Goal: Find specific page/section: Find specific page/section

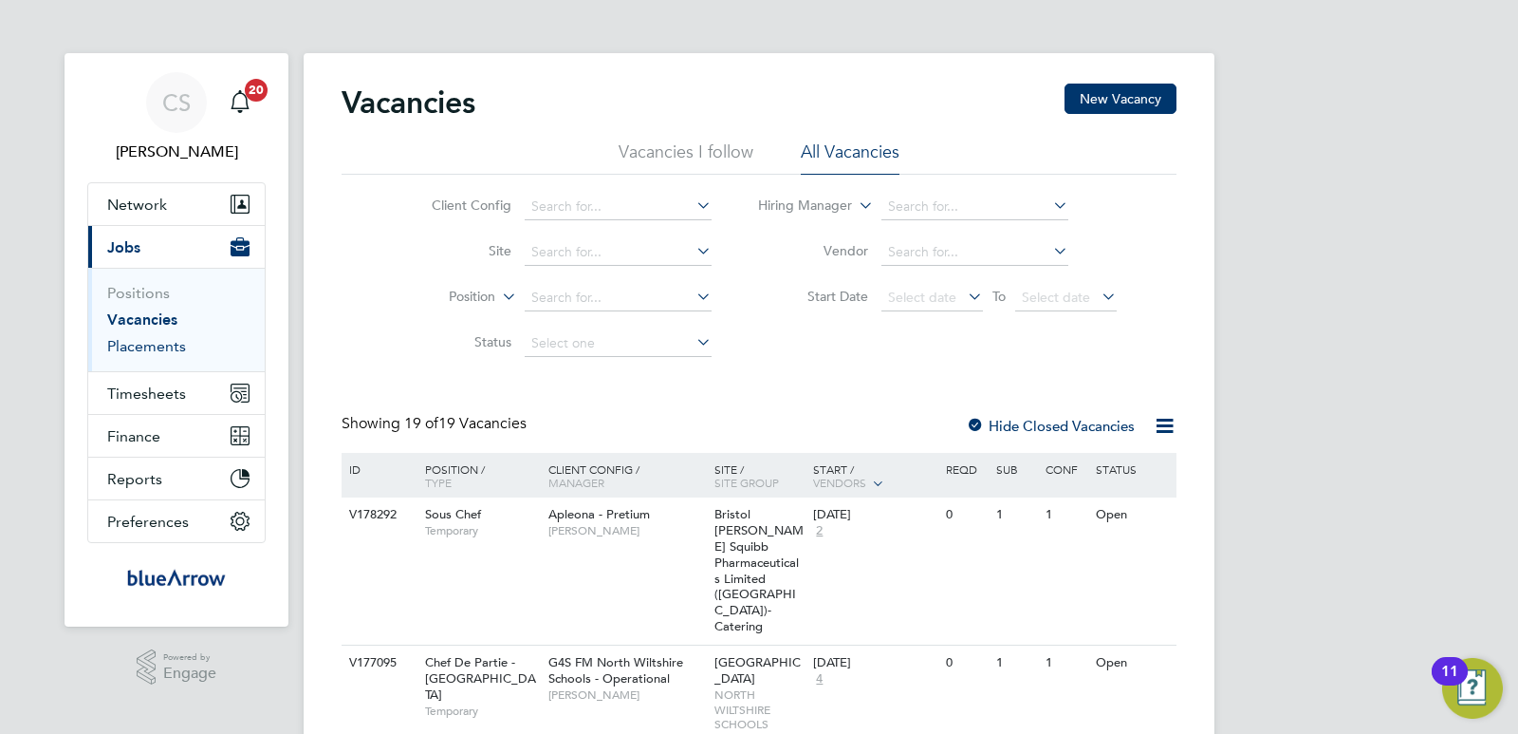
click at [178, 346] on link "Placements" at bounding box center [146, 346] width 79 height 18
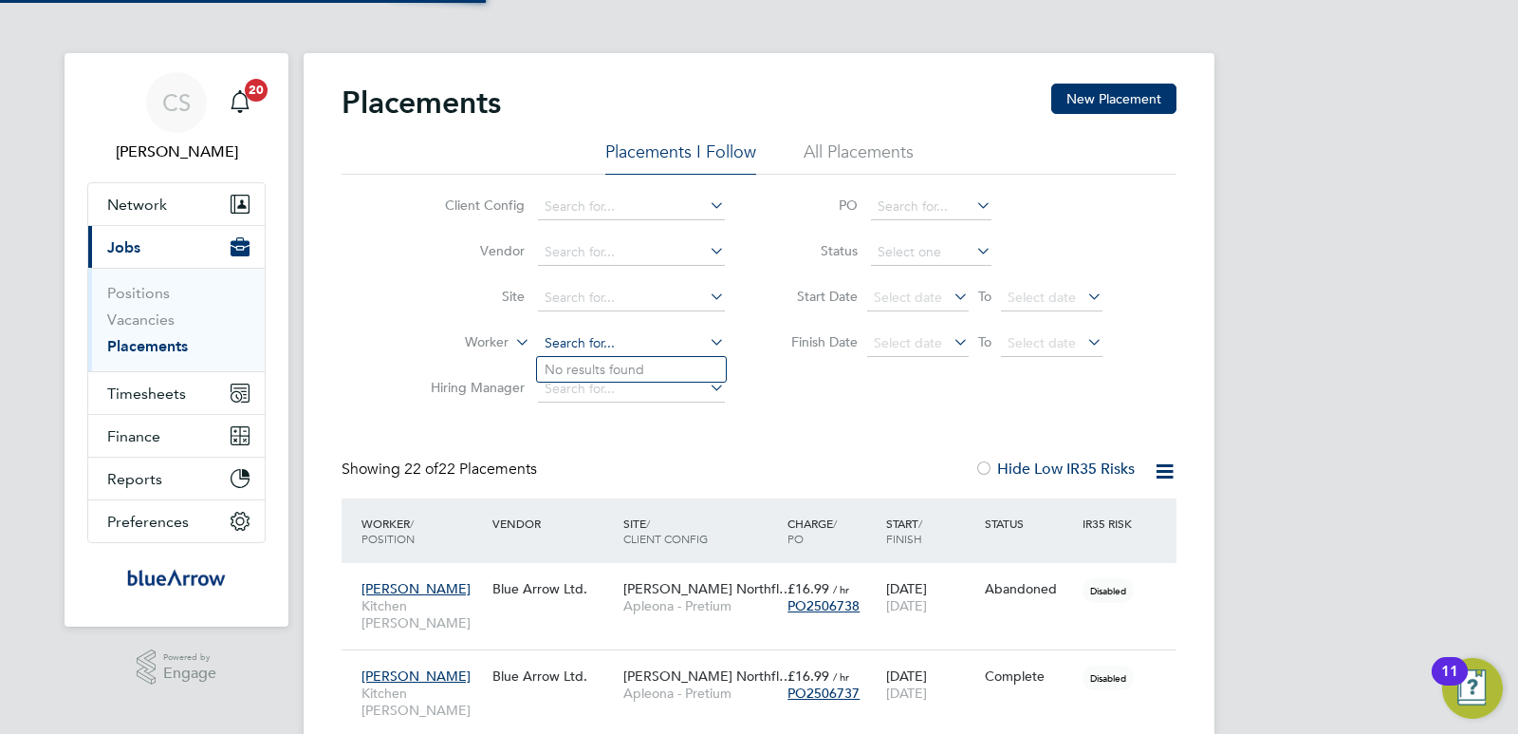
click at [603, 342] on input at bounding box center [631, 343] width 187 height 27
click at [635, 337] on input "Kelly winmill" at bounding box center [631, 343] width 187 height 27
type input "Kelly winmill"
click at [583, 343] on input at bounding box center [631, 343] width 187 height 27
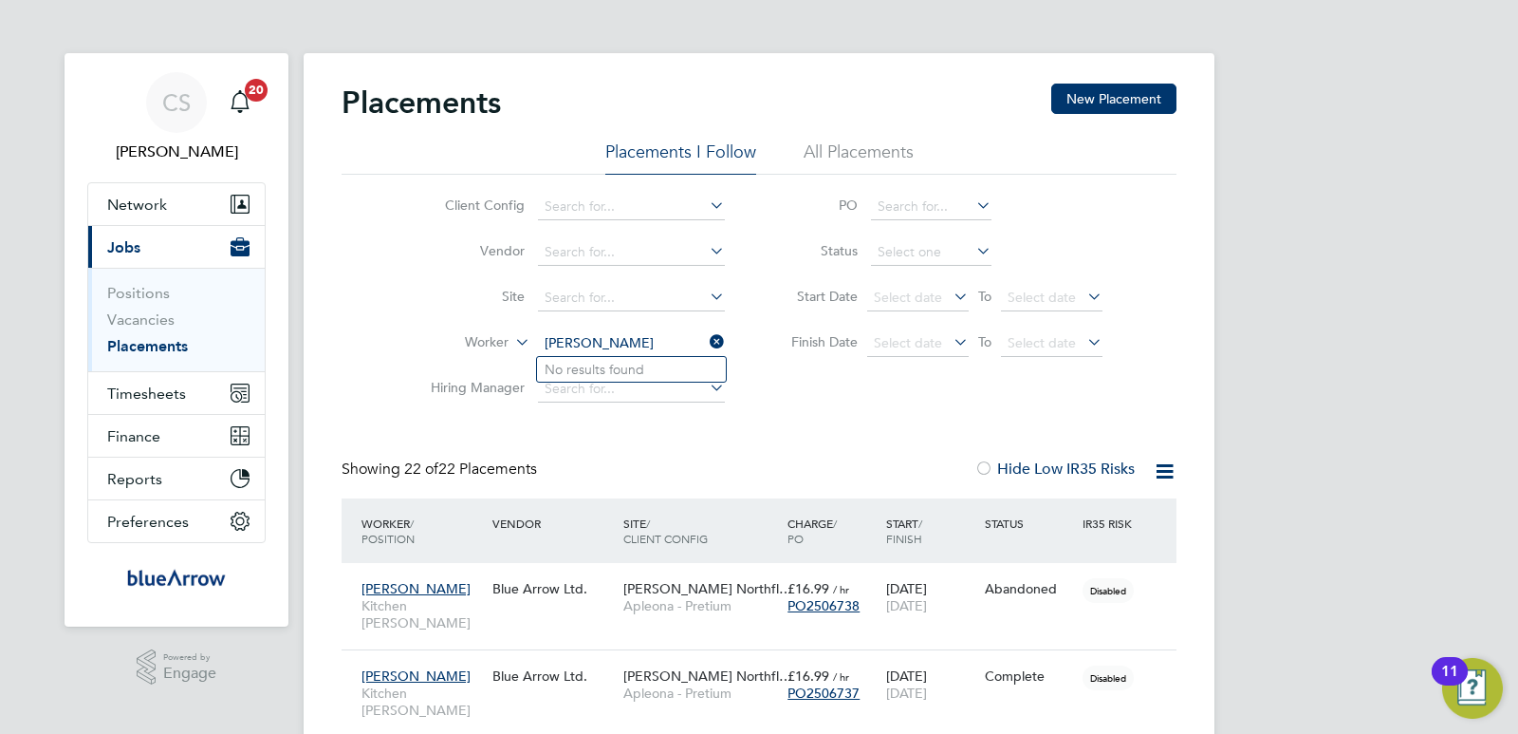
type input "Kelly win"
click at [132, 320] on link "Vacancies" at bounding box center [140, 319] width 67 height 18
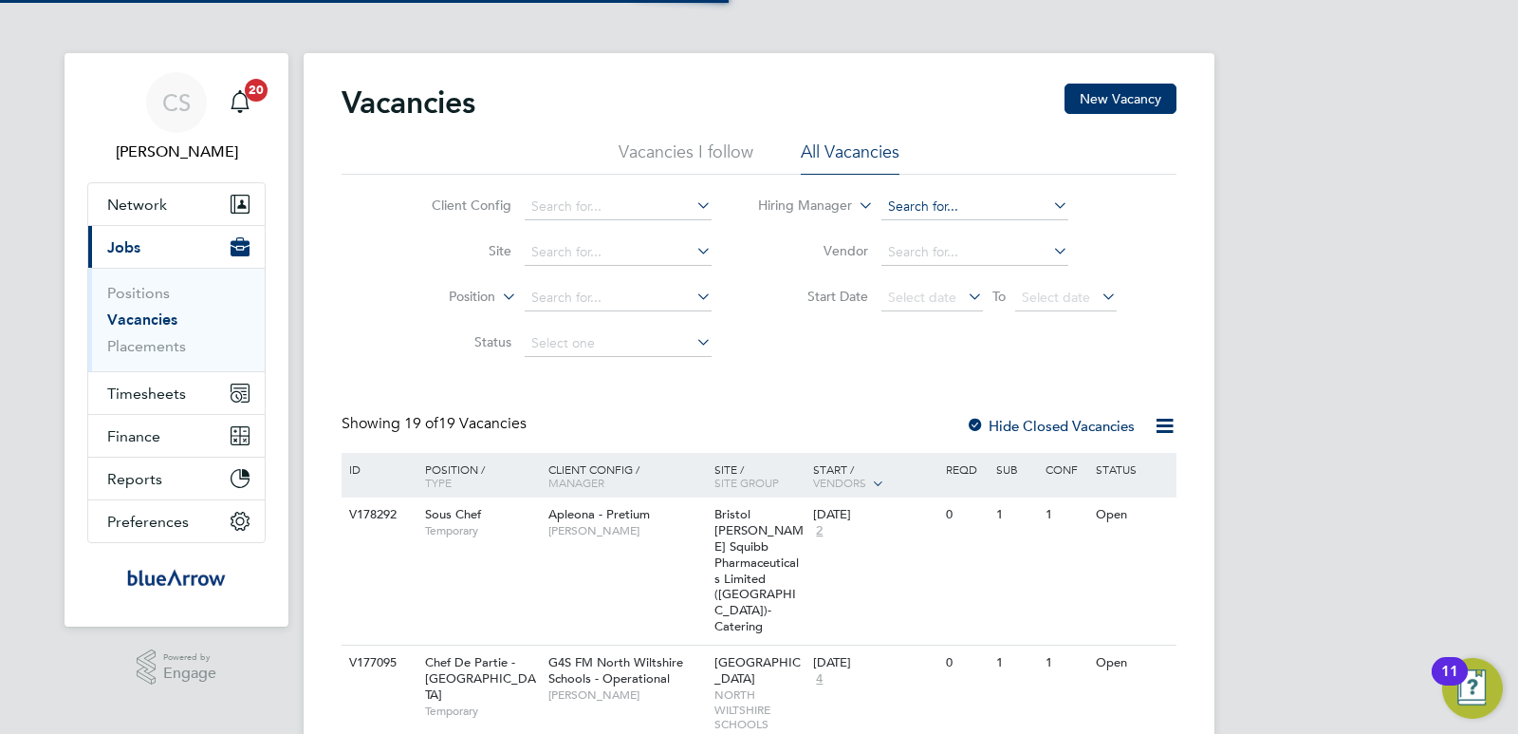
click at [939, 205] on input at bounding box center [975, 207] width 187 height 27
click at [973, 249] on li "Mic h ael Hulme" at bounding box center [974, 259] width 189 height 26
type input "[PERSON_NAME]"
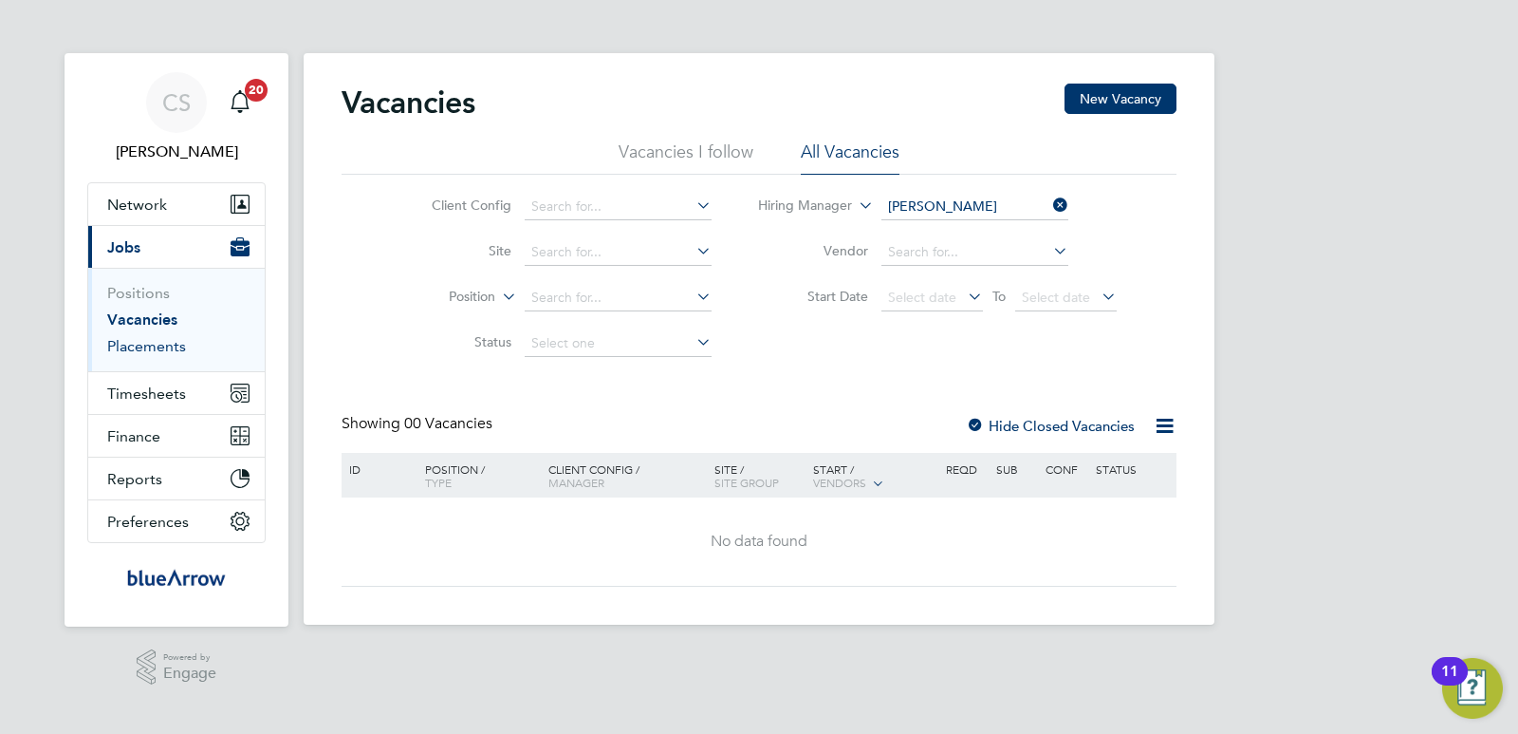
click at [123, 344] on link "Placements" at bounding box center [146, 346] width 79 height 18
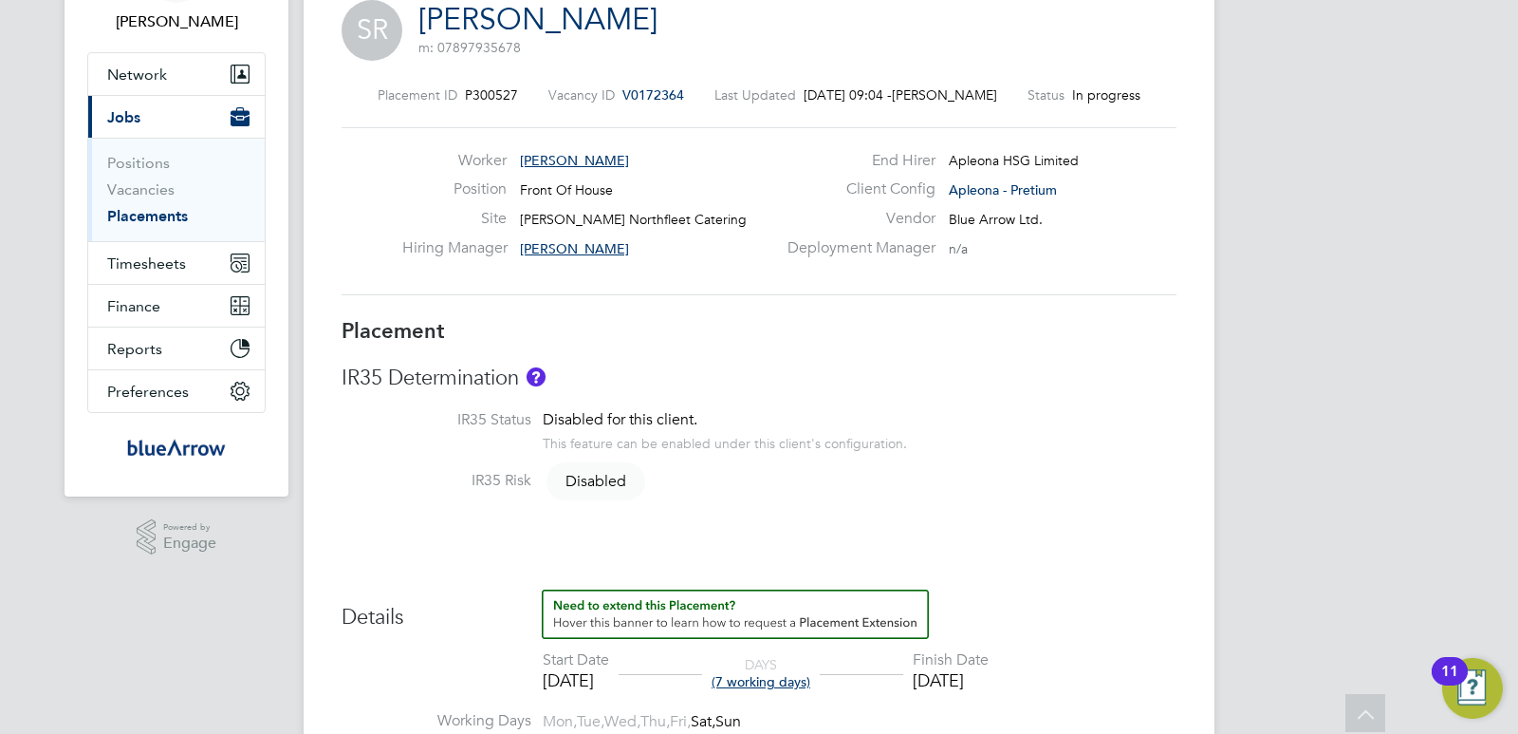
scroll to position [95, 0]
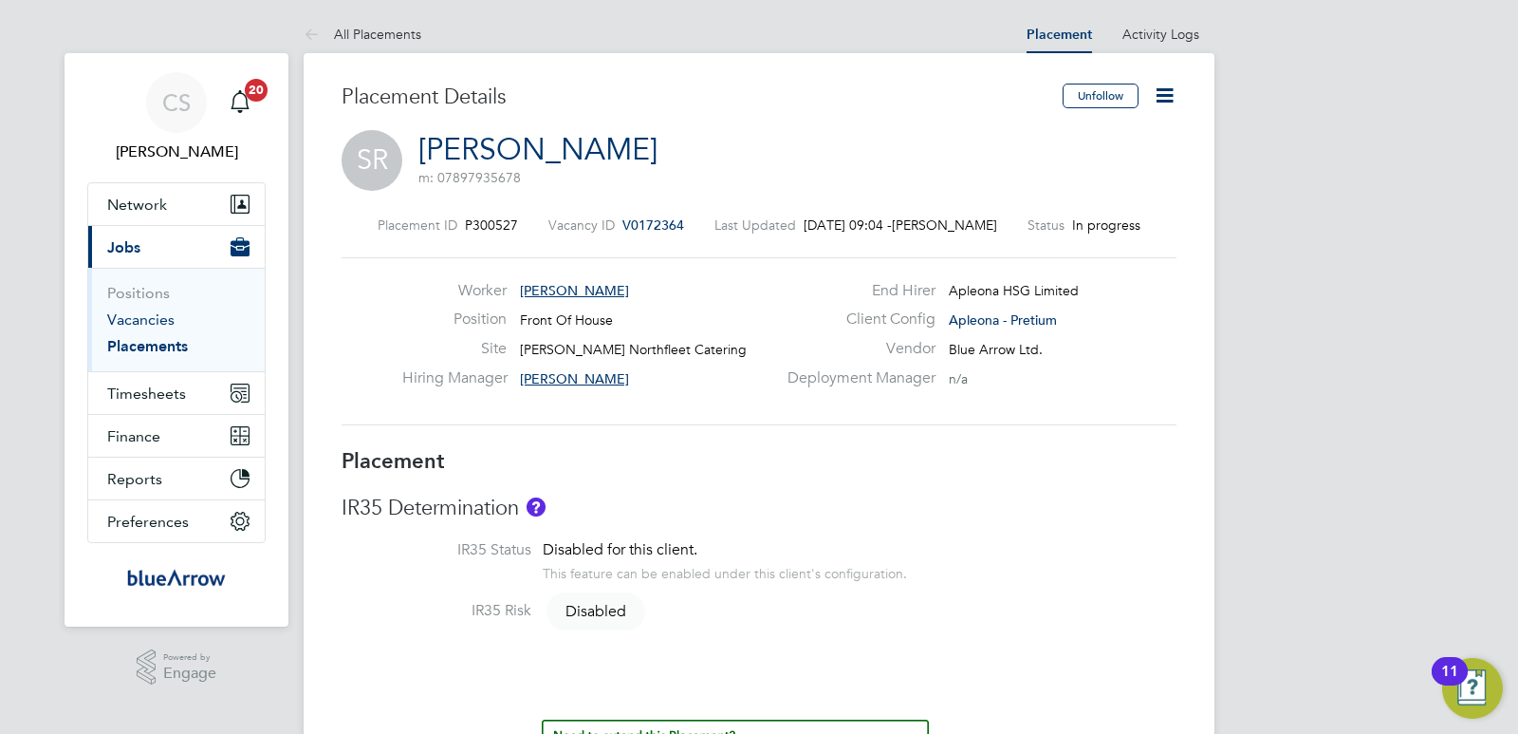
click at [158, 323] on link "Vacancies" at bounding box center [140, 319] width 67 height 18
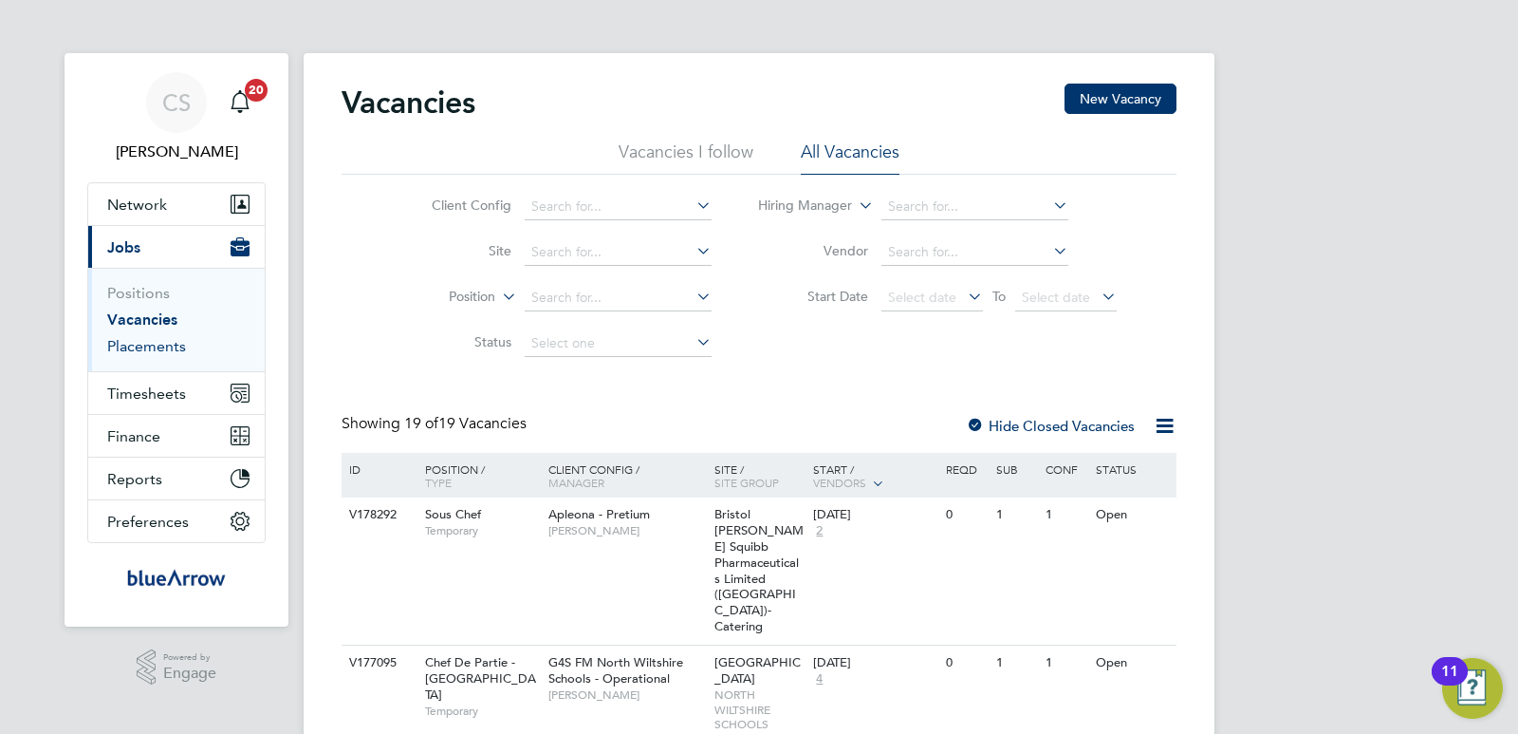
click at [145, 340] on link "Placements" at bounding box center [146, 346] width 79 height 18
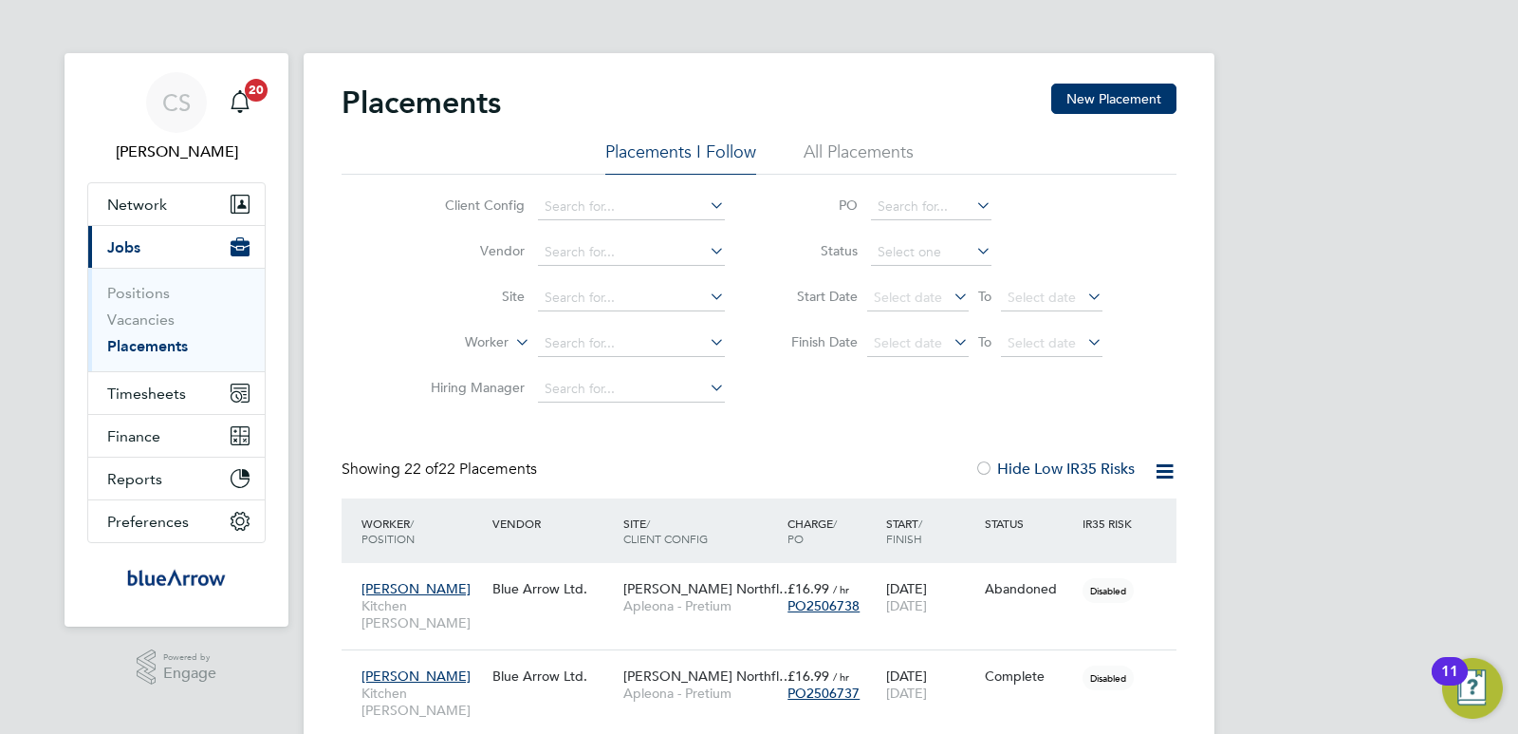
click at [706, 385] on icon at bounding box center [706, 387] width 0 height 27
type input "[PERSON_NAME]"
click at [663, 200] on input at bounding box center [631, 207] width 187 height 27
click at [656, 284] on li "Apleona - Pretium" at bounding box center [723, 284] width 373 height 26
type input "Apleona - Pretium"
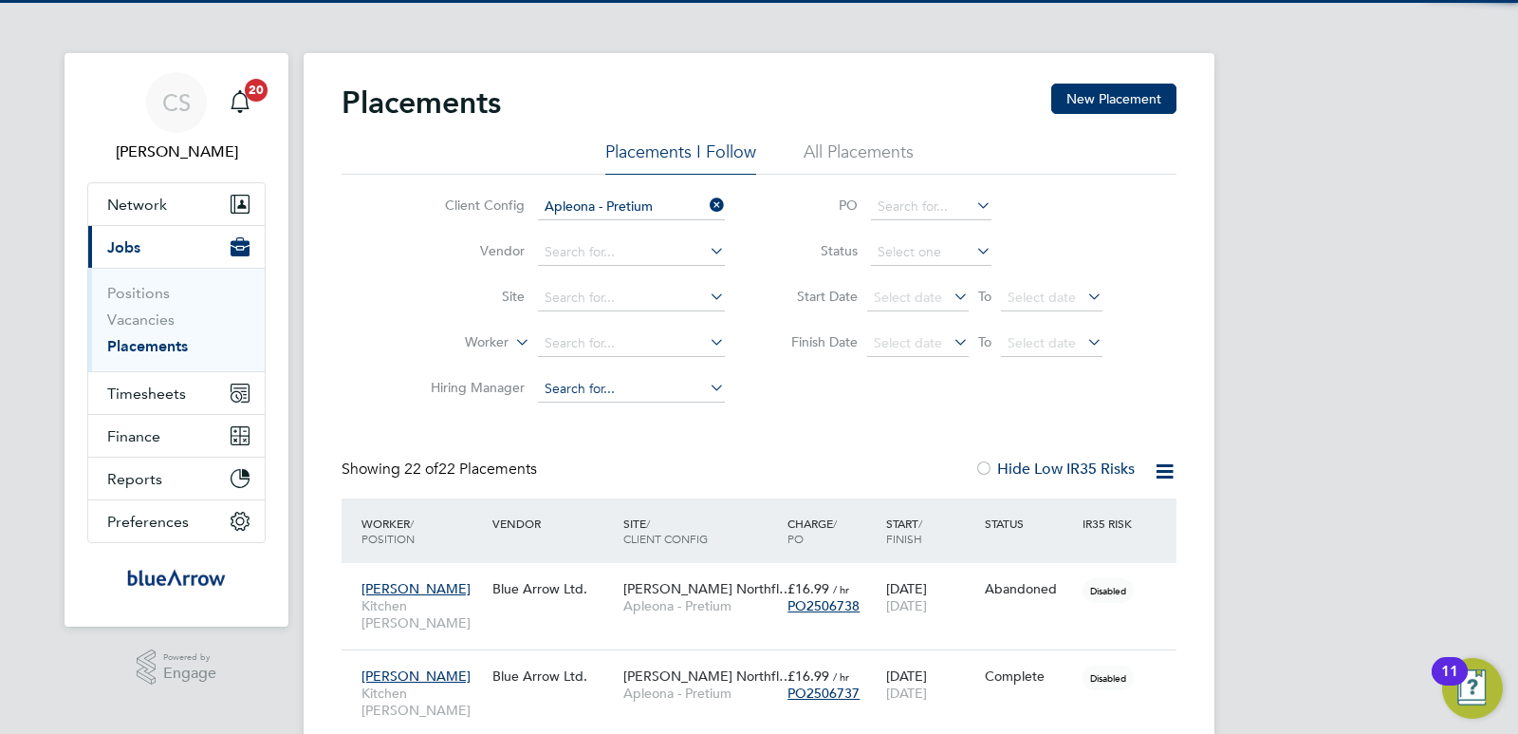
click at [619, 386] on input at bounding box center [631, 389] width 187 height 27
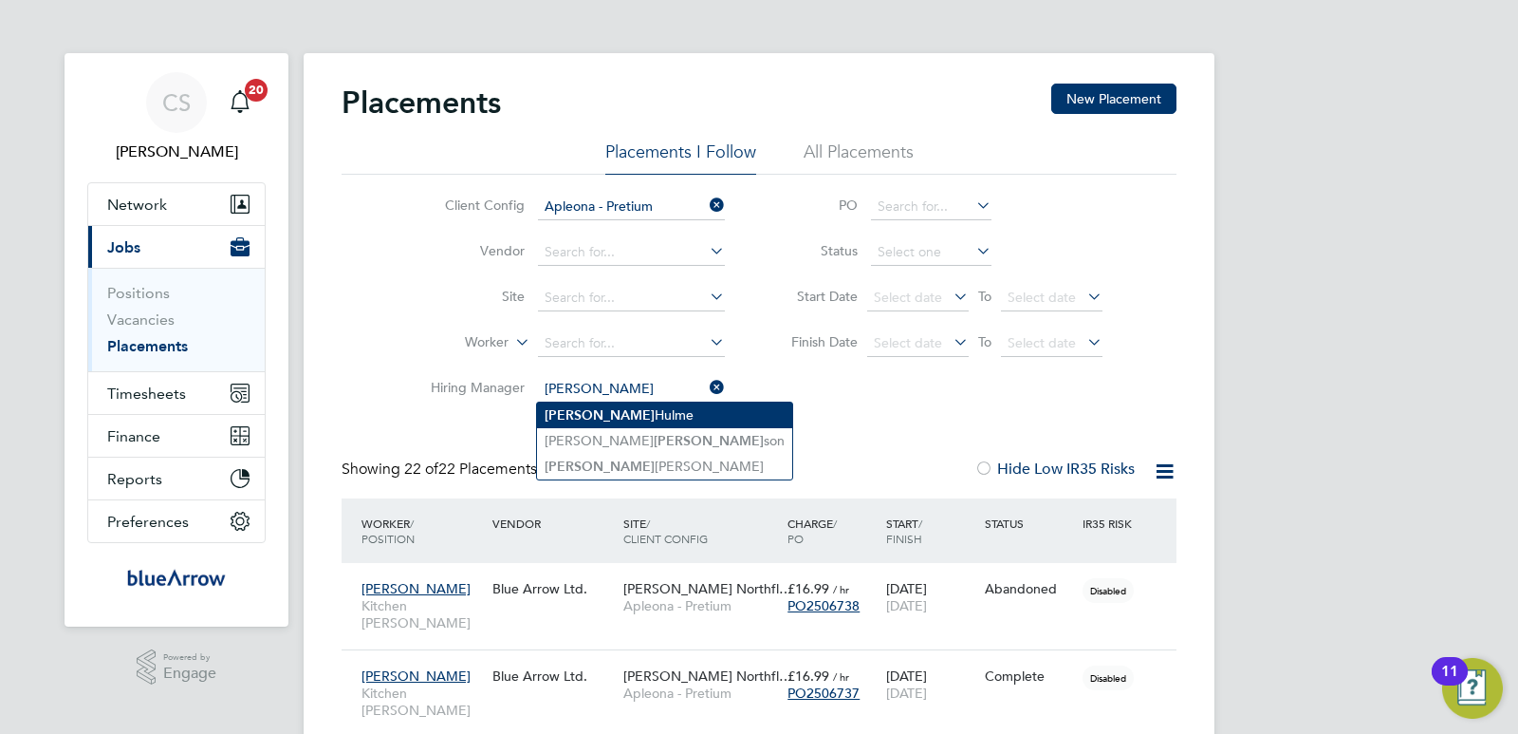
click at [598, 405] on li "Michael Hulme" at bounding box center [664, 415] width 255 height 26
type input "[PERSON_NAME]"
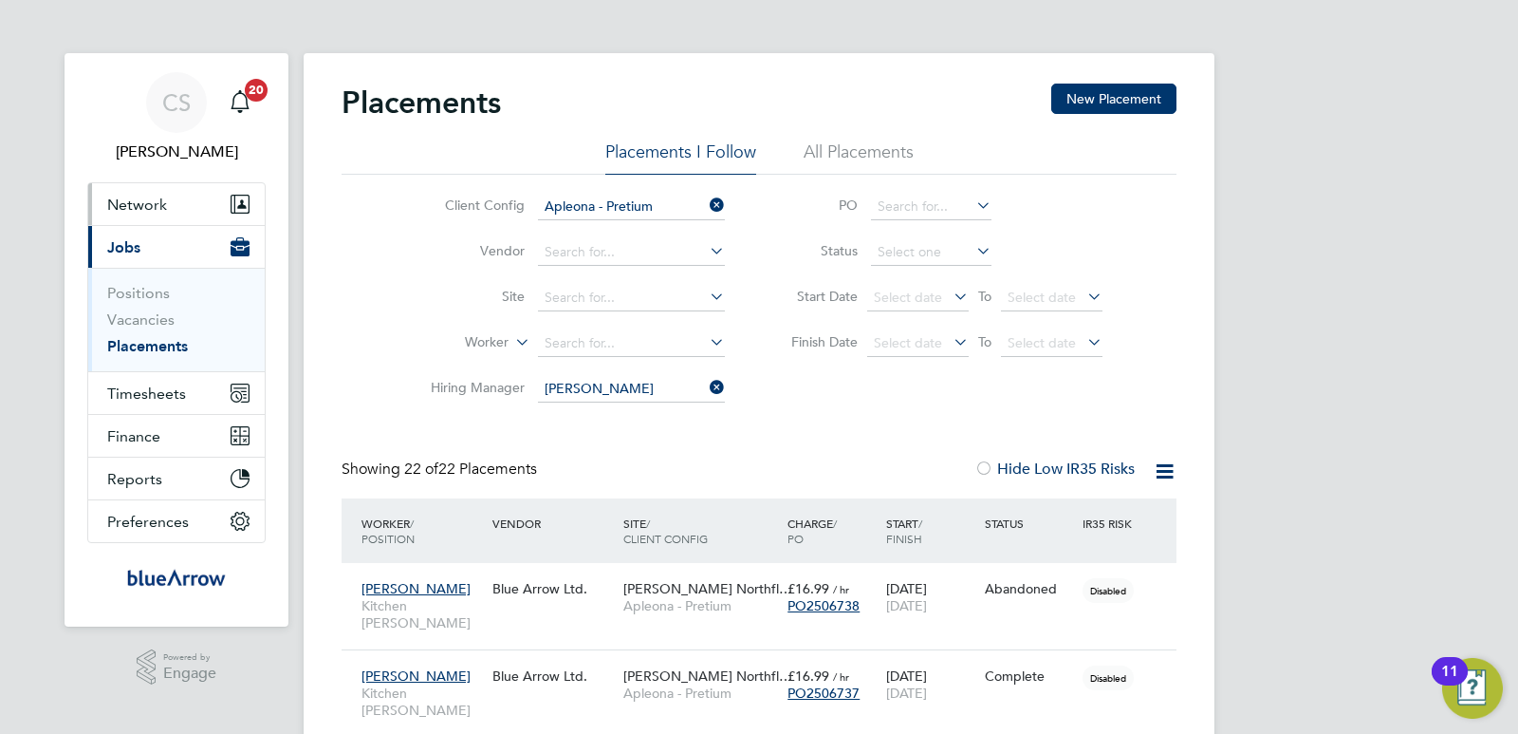
click at [133, 201] on span "Network" at bounding box center [137, 204] width 60 height 18
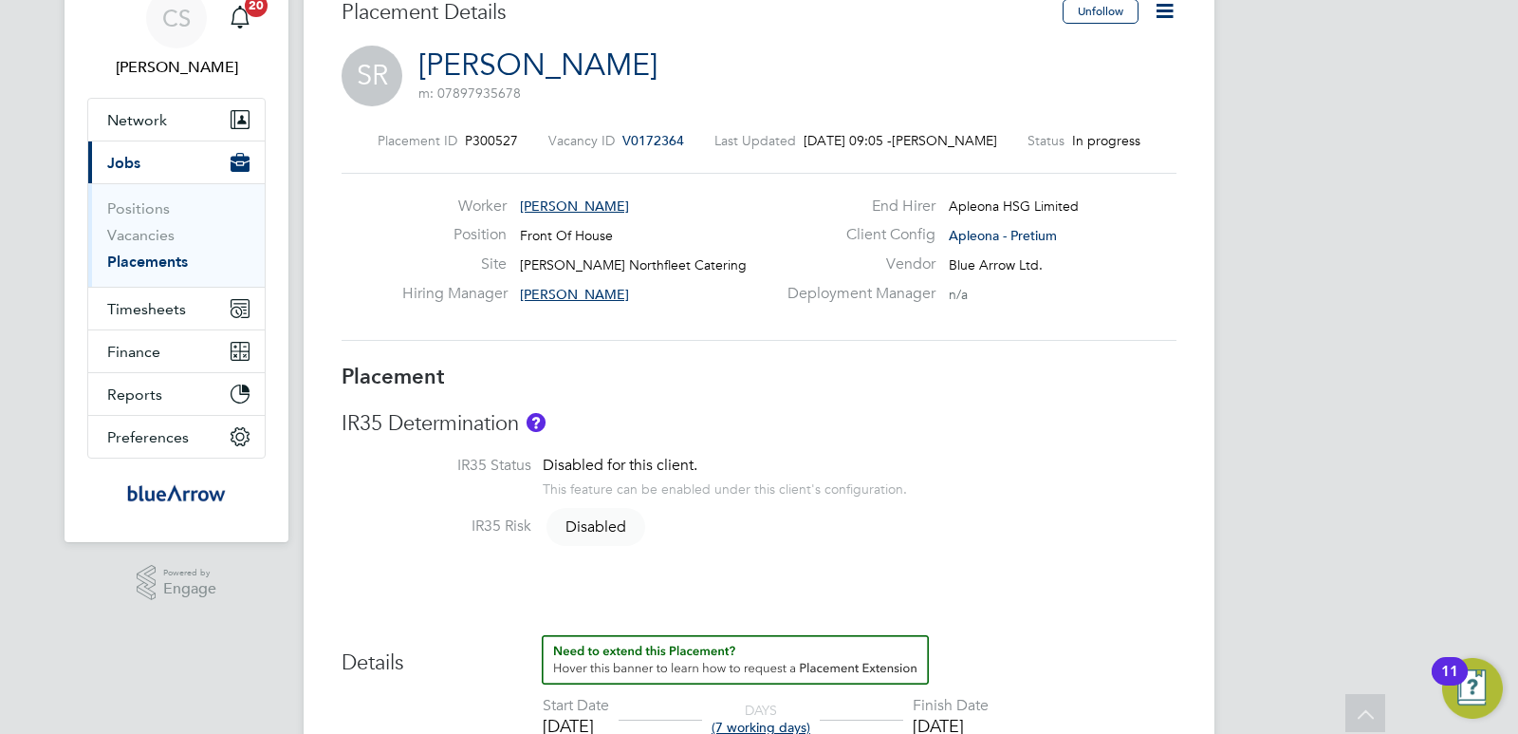
scroll to position [15, 0]
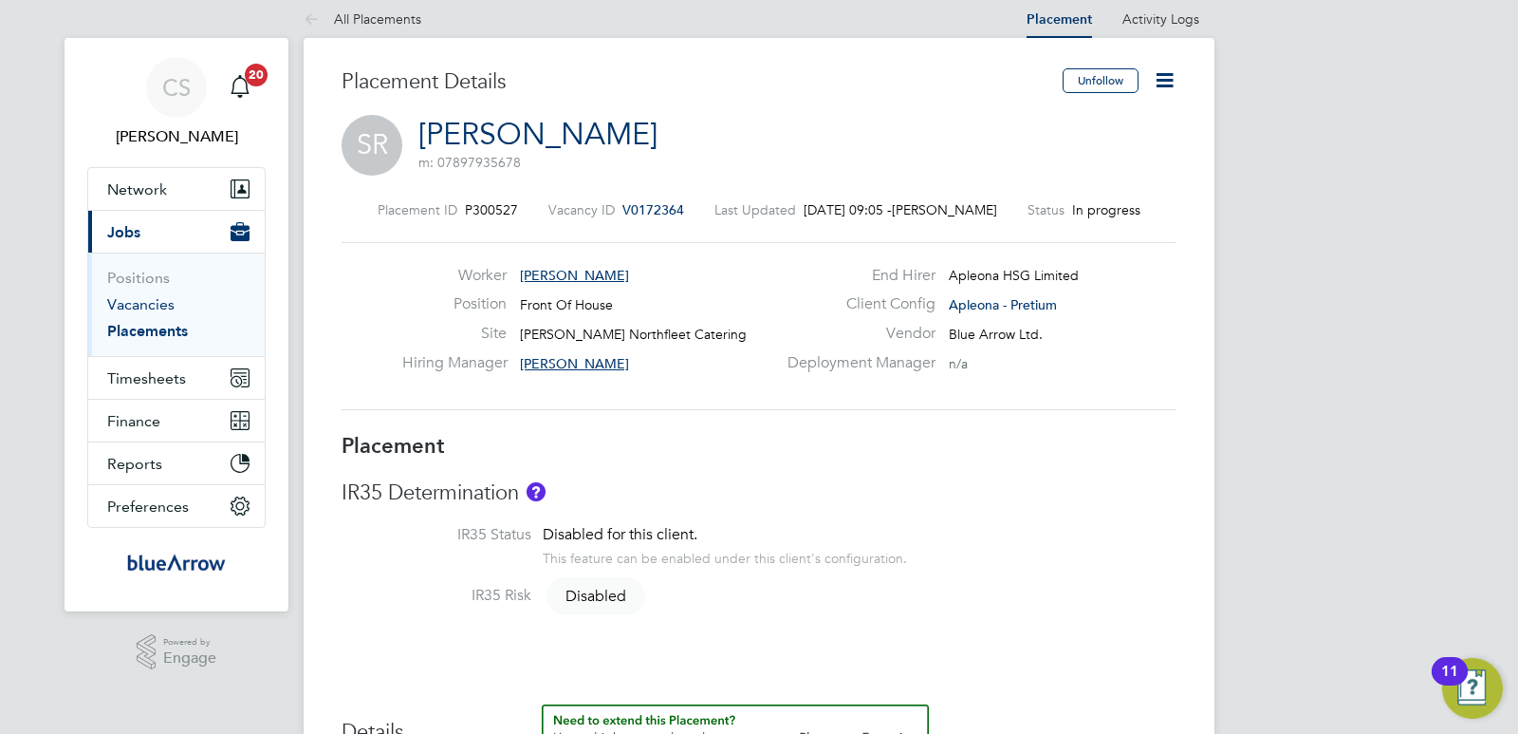
click at [145, 309] on link "Vacancies" at bounding box center [140, 304] width 67 height 18
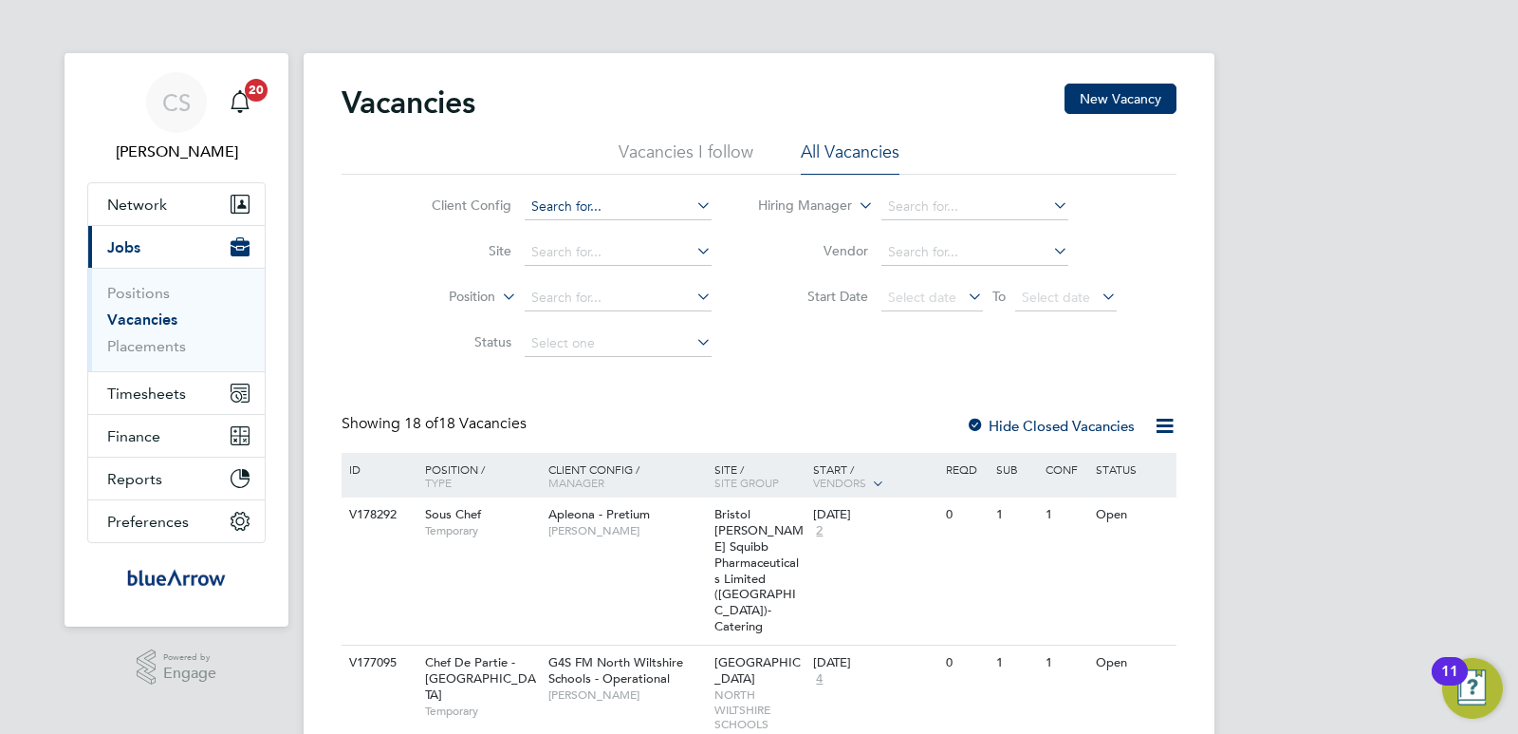
click at [691, 209] on input at bounding box center [618, 207] width 187 height 27
click at [628, 287] on li "Apleona - Pretium" at bounding box center [709, 284] width 373 height 26
type input "Apleona - Pretium"
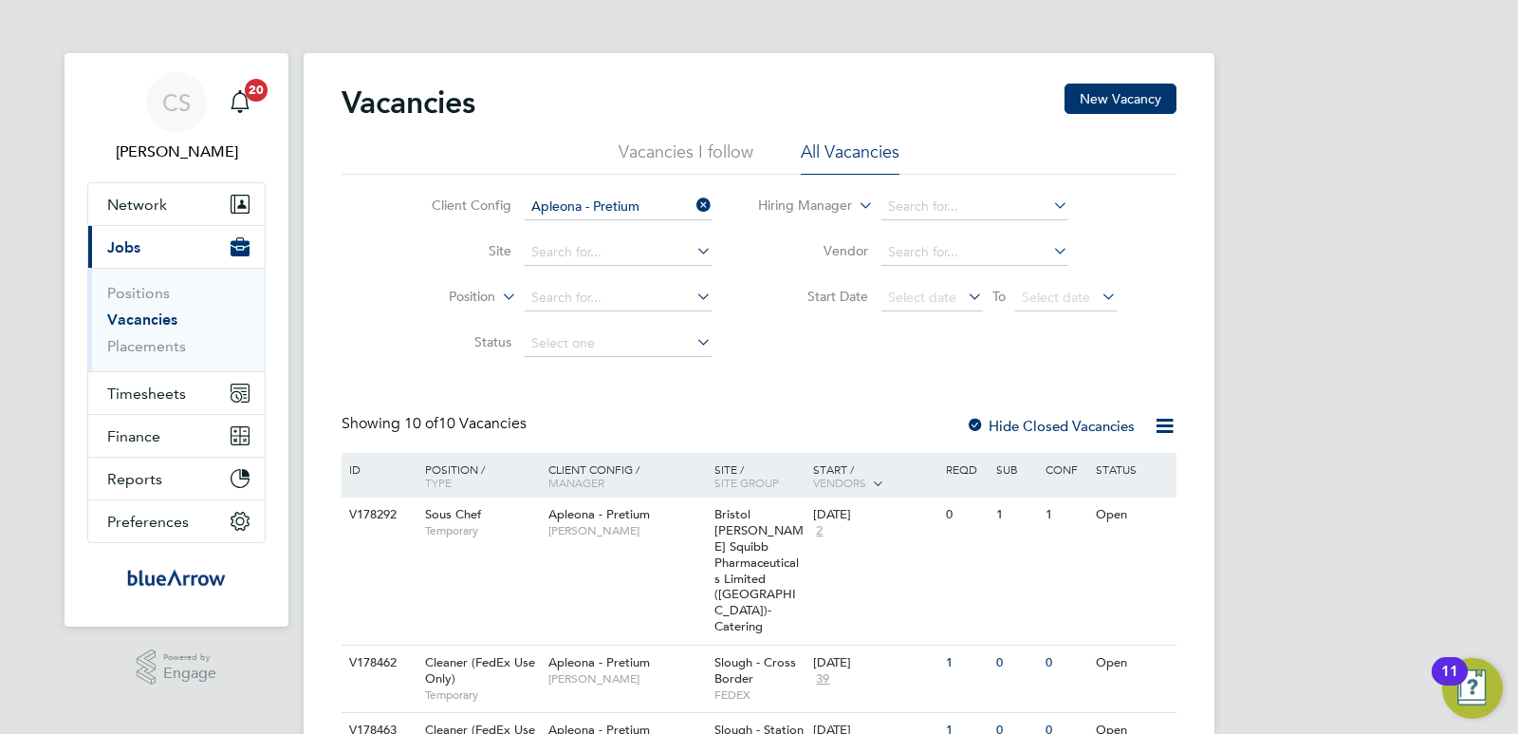
click at [964, 295] on icon at bounding box center [964, 296] width 0 height 27
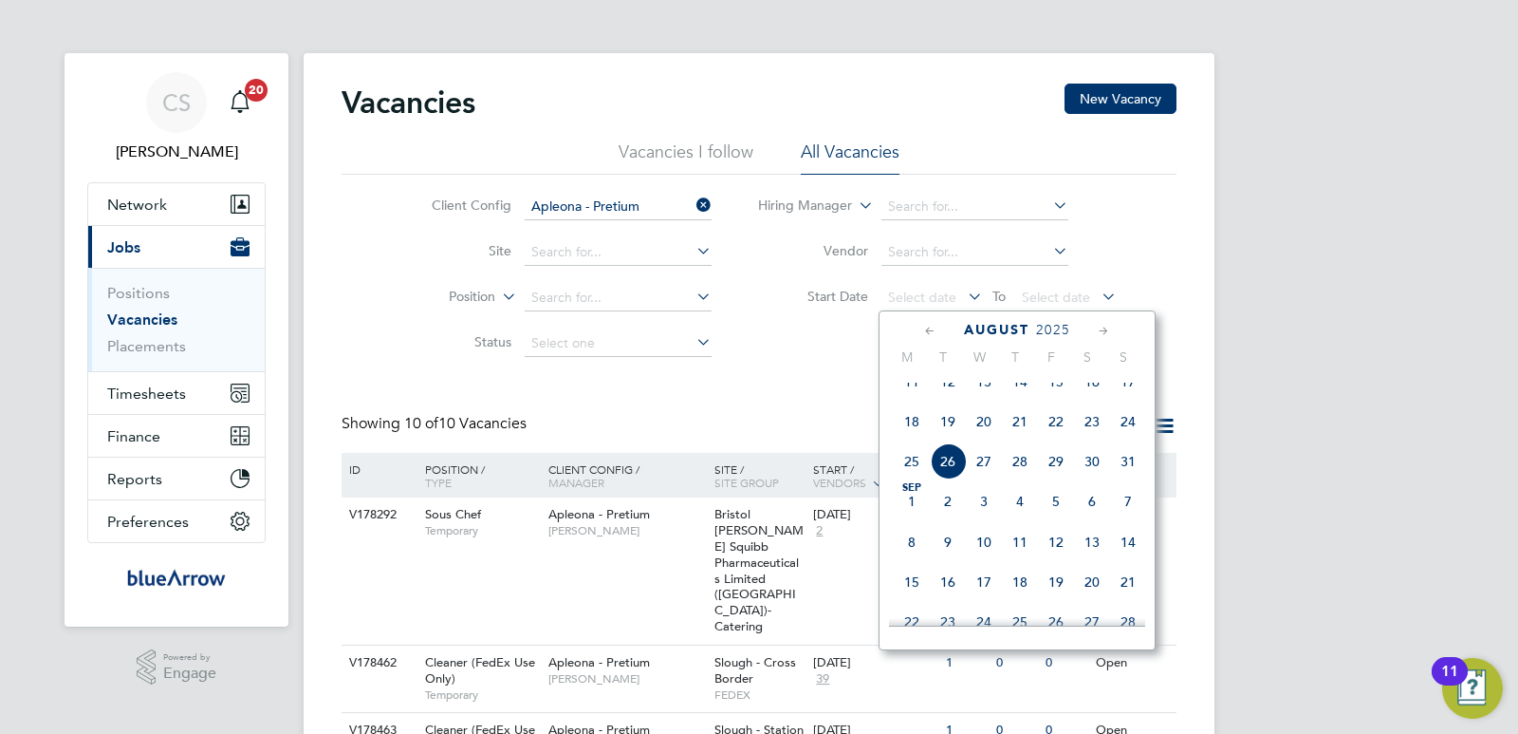
click at [915, 431] on span "18" at bounding box center [912, 421] width 36 height 36
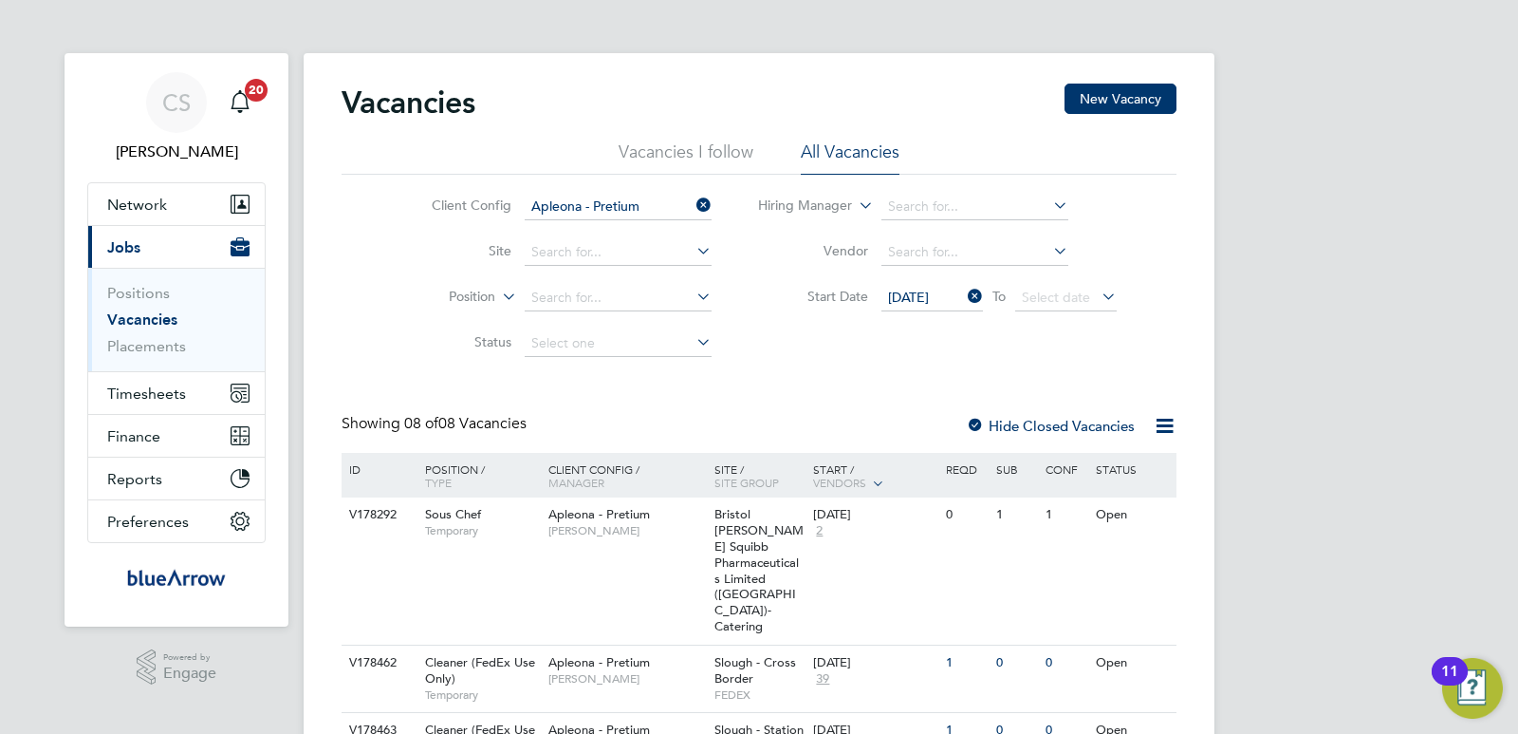
click at [964, 297] on icon at bounding box center [964, 296] width 0 height 27
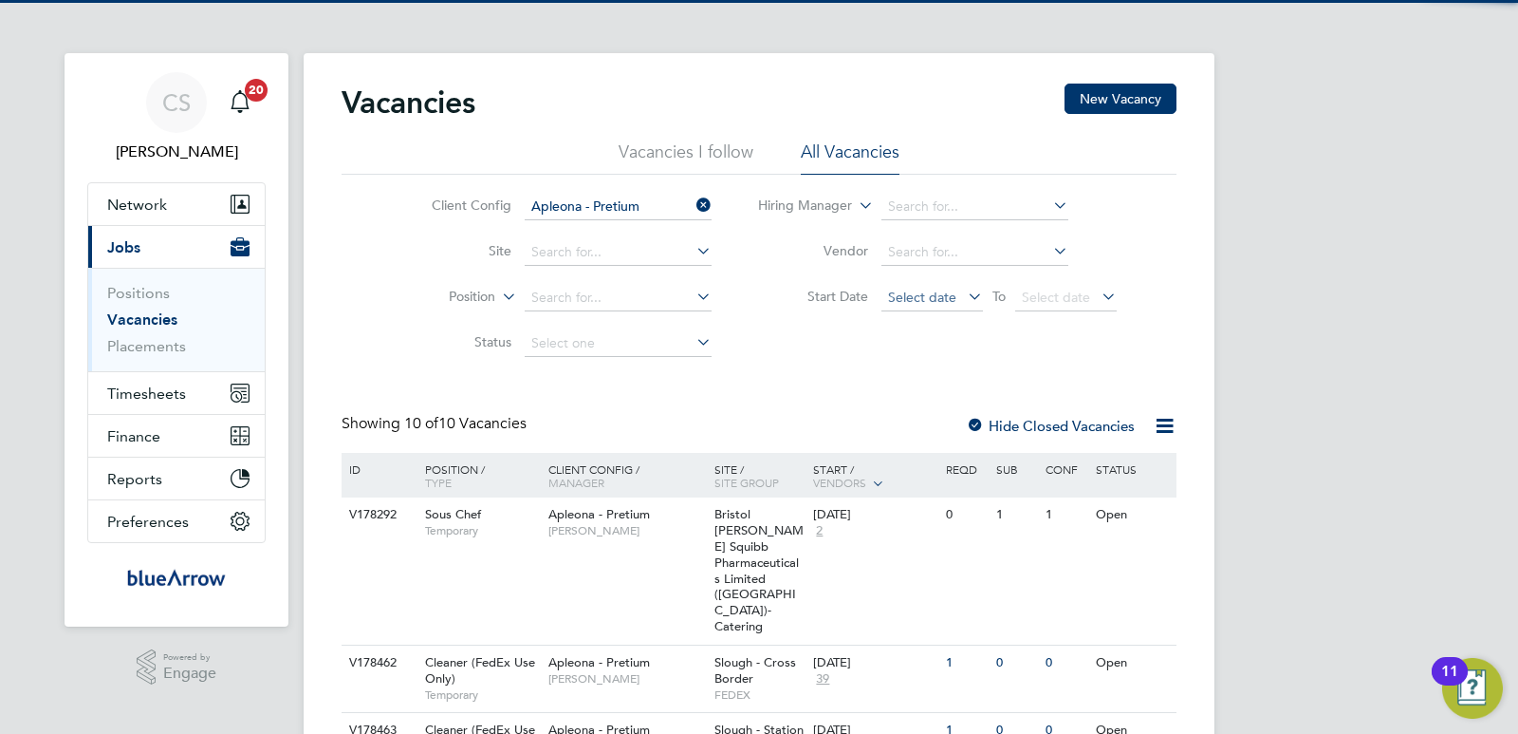
click at [953, 298] on span "Select date" at bounding box center [922, 296] width 68 height 17
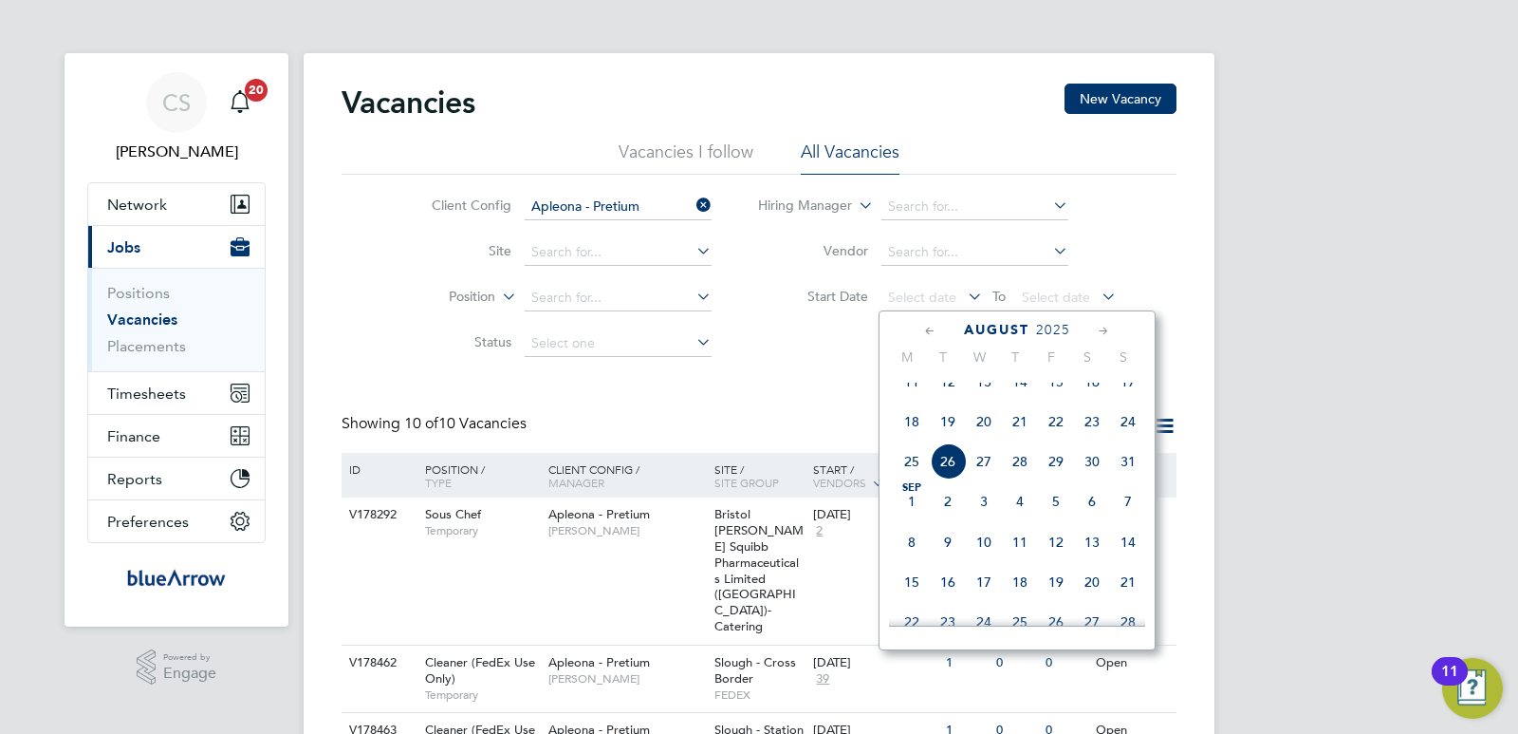
click at [904, 390] on span "11" at bounding box center [912, 381] width 36 height 36
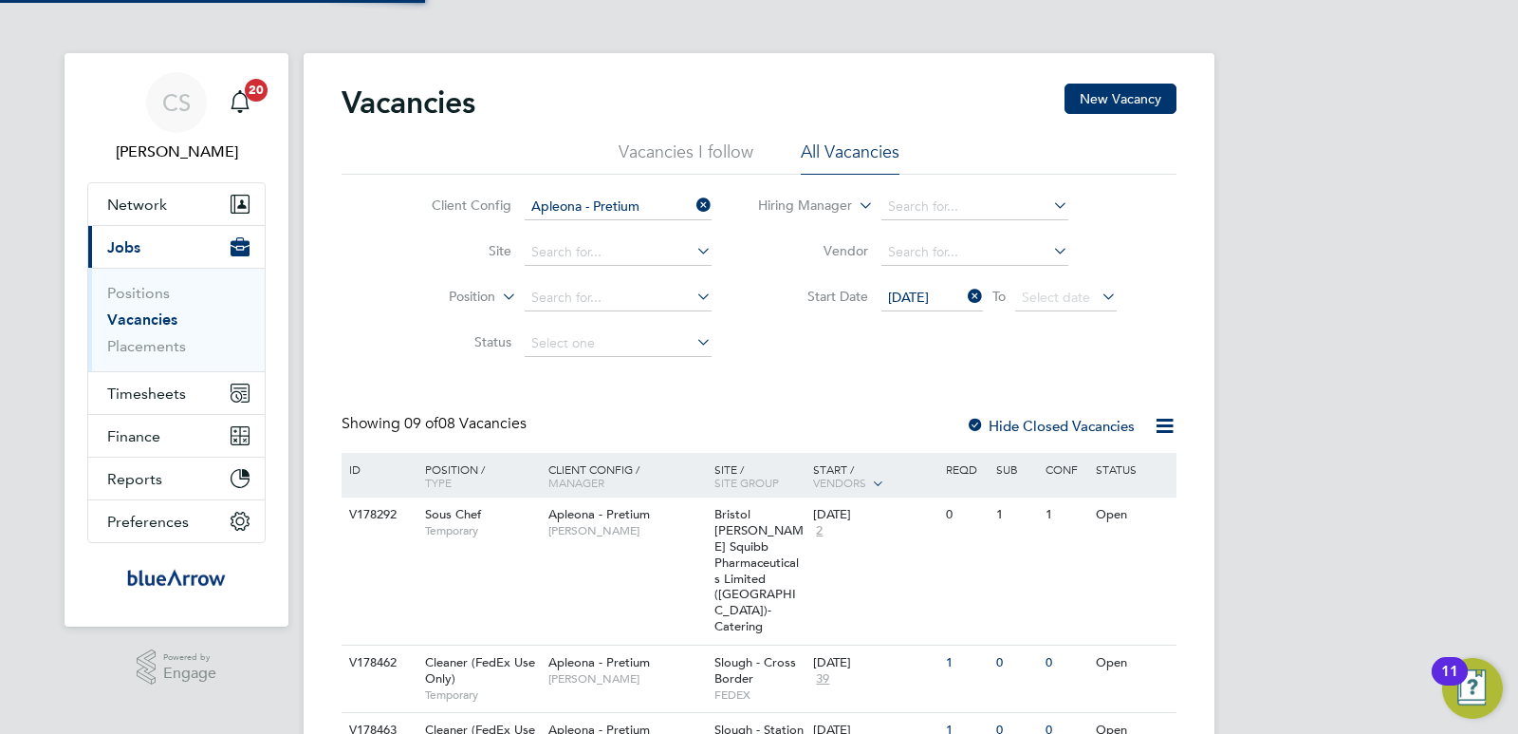
click at [1098, 296] on icon at bounding box center [1098, 296] width 0 height 27
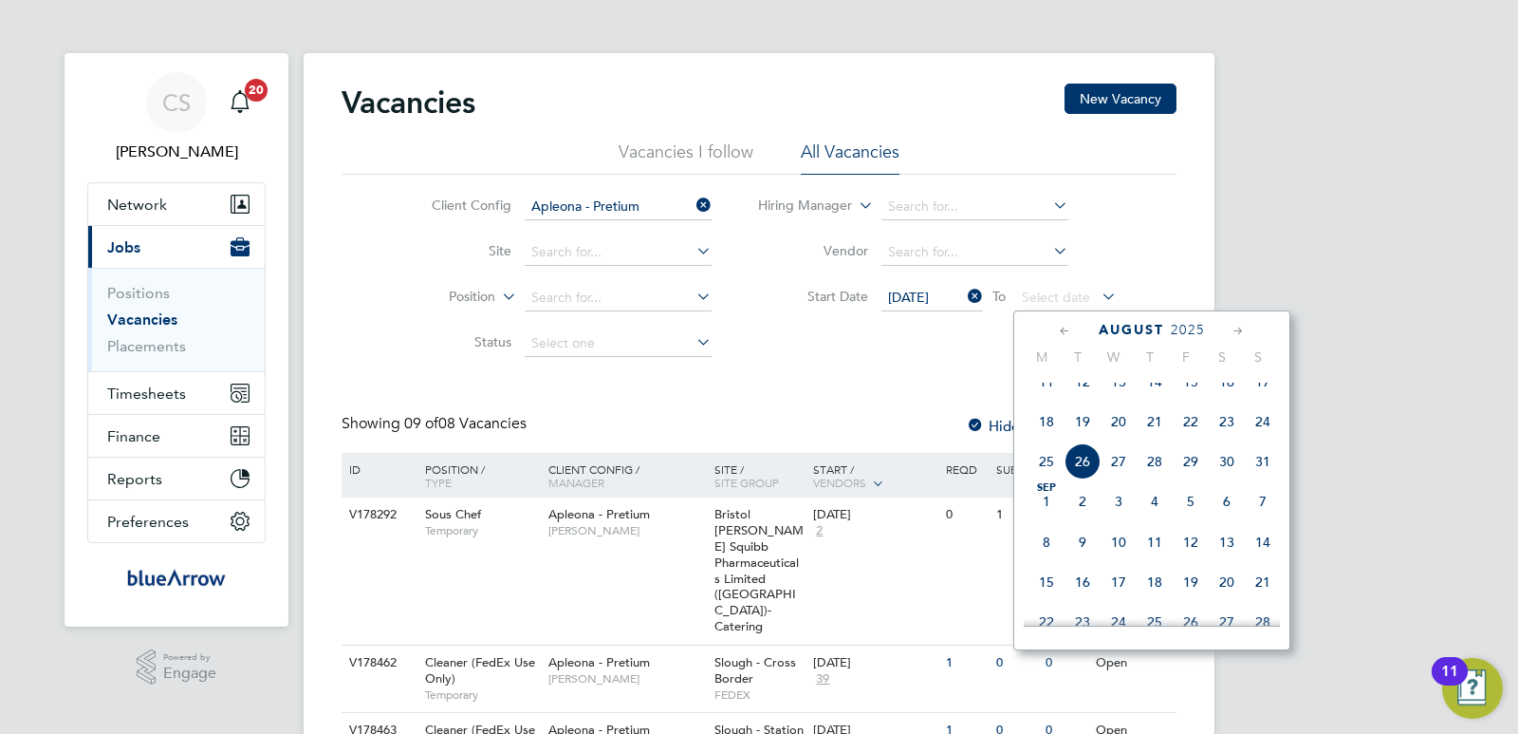
click at [1052, 476] on span "25" at bounding box center [1047, 461] width 36 height 36
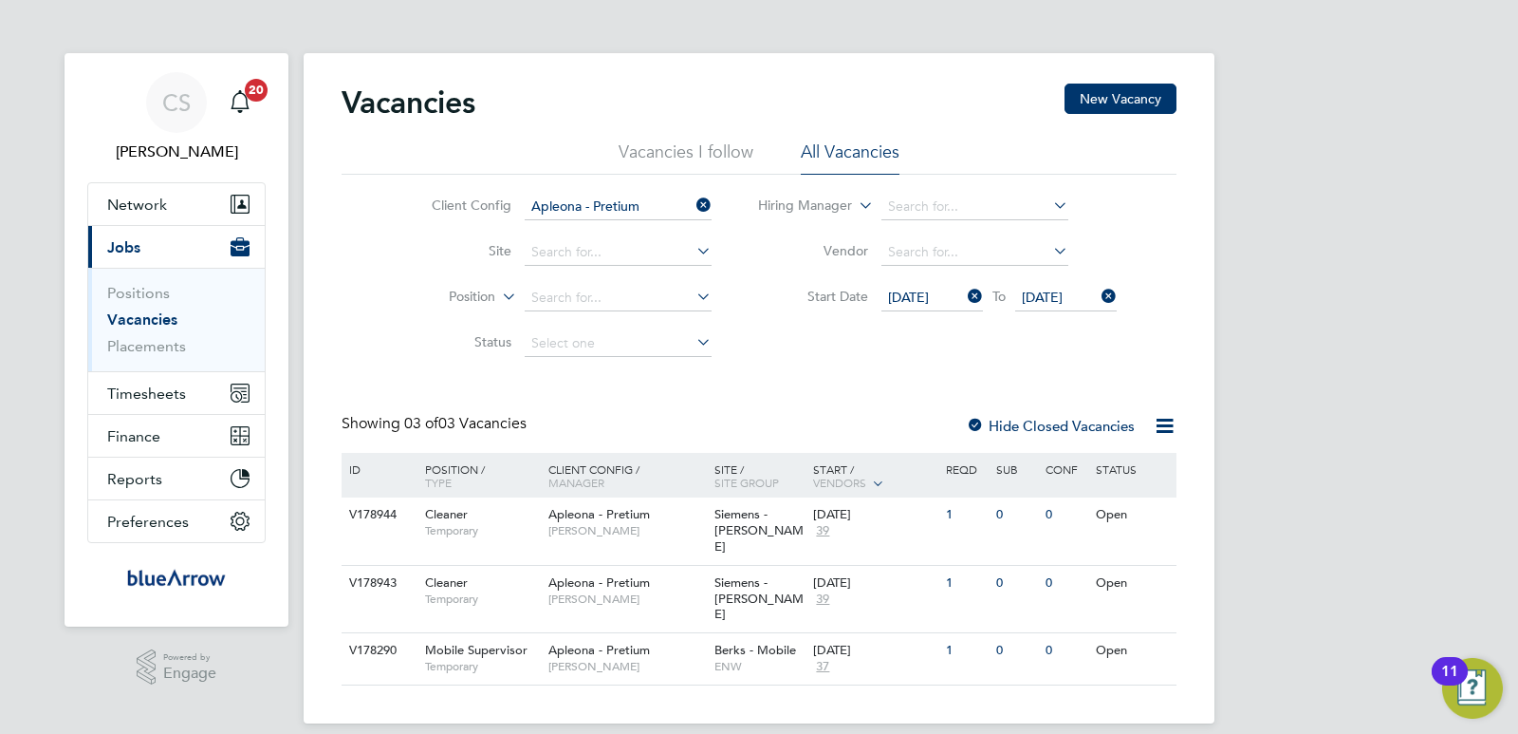
click at [431, 364] on li "Status" at bounding box center [557, 344] width 357 height 46
